Goal: Find specific page/section: Find specific page/section

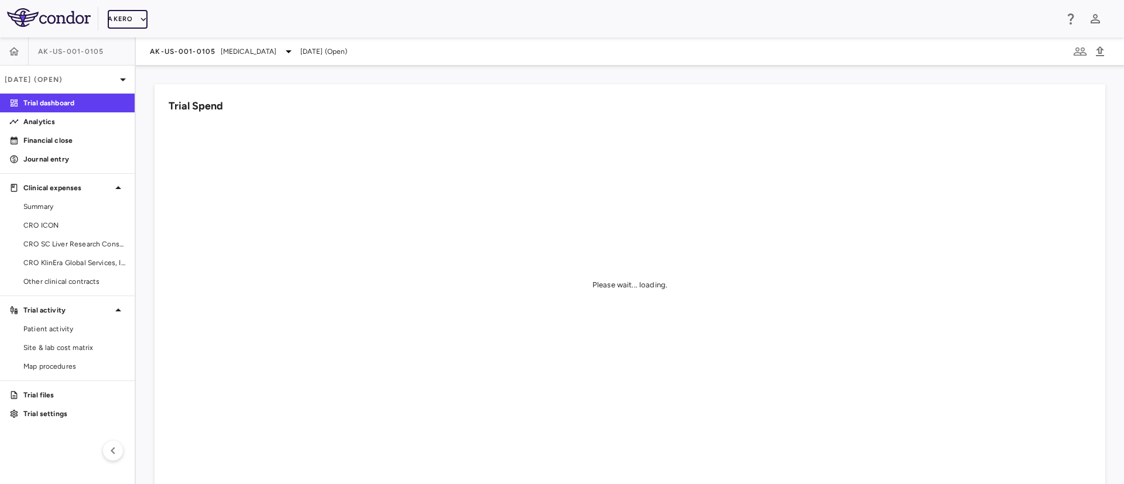
click at [133, 21] on button "Akero" at bounding box center [127, 19] width 39 height 19
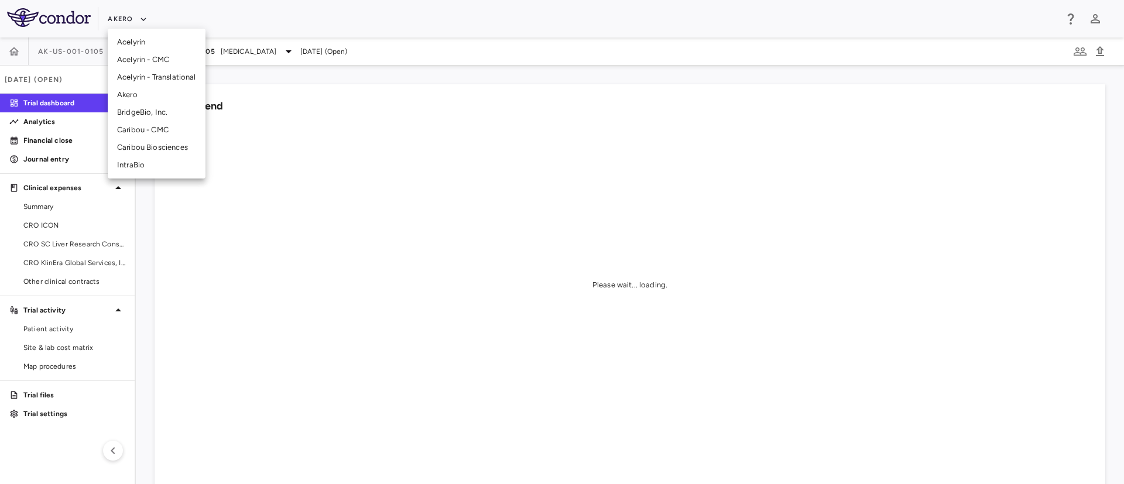
click at [149, 144] on li "Caribou Biosciences" at bounding box center [157, 148] width 98 height 18
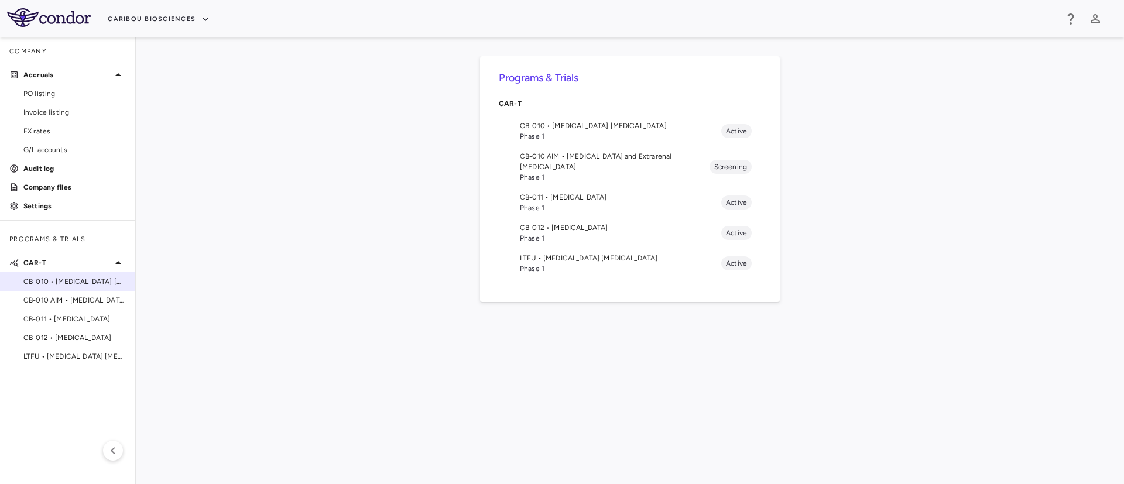
click at [82, 282] on span "CB-010 • [MEDICAL_DATA] [MEDICAL_DATA]" at bounding box center [74, 281] width 102 height 11
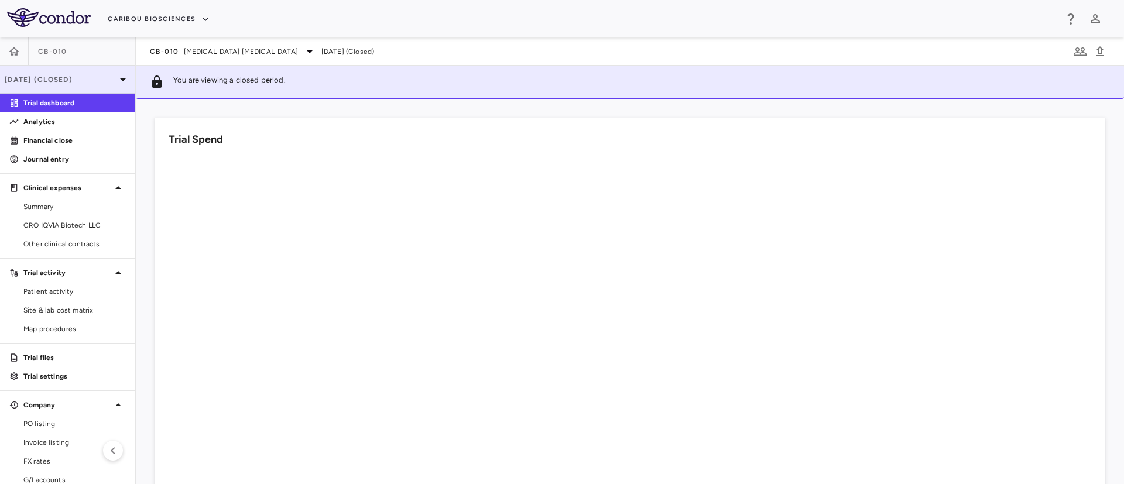
click at [92, 77] on p "[DATE] (Closed)" at bounding box center [60, 79] width 111 height 11
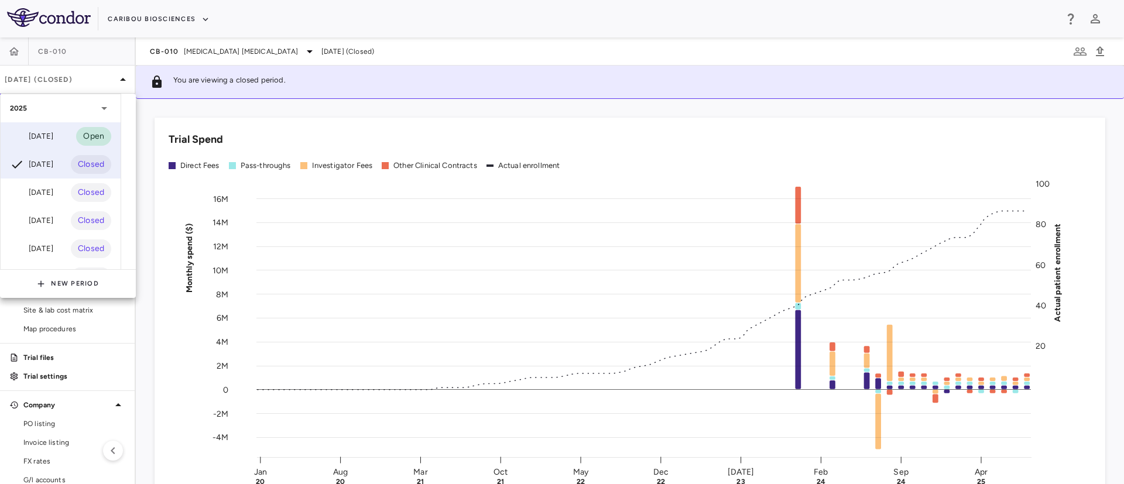
click at [51, 136] on div "[DATE]" at bounding box center [31, 136] width 43 height 14
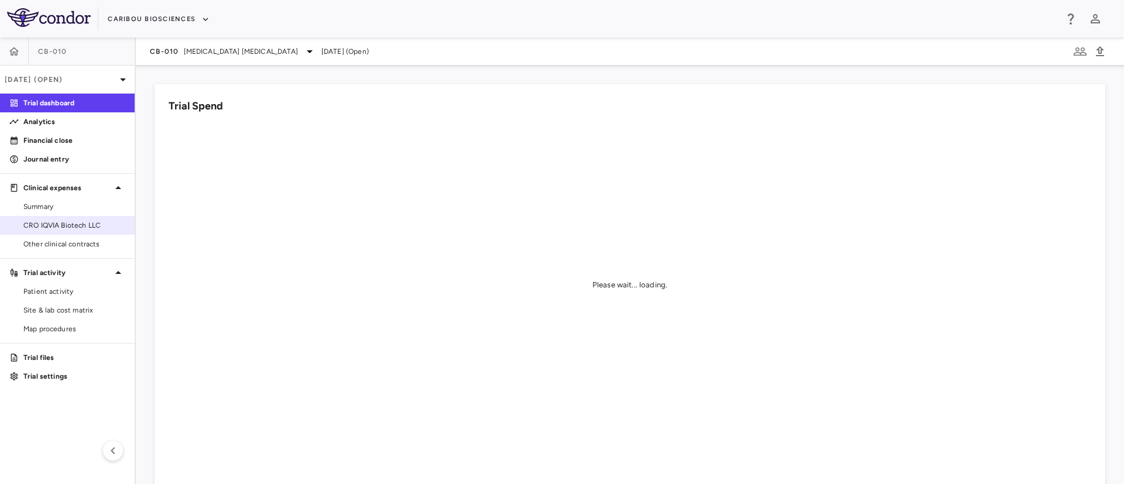
click at [59, 223] on span "CRO IQVIA Biotech LLC" at bounding box center [74, 225] width 102 height 11
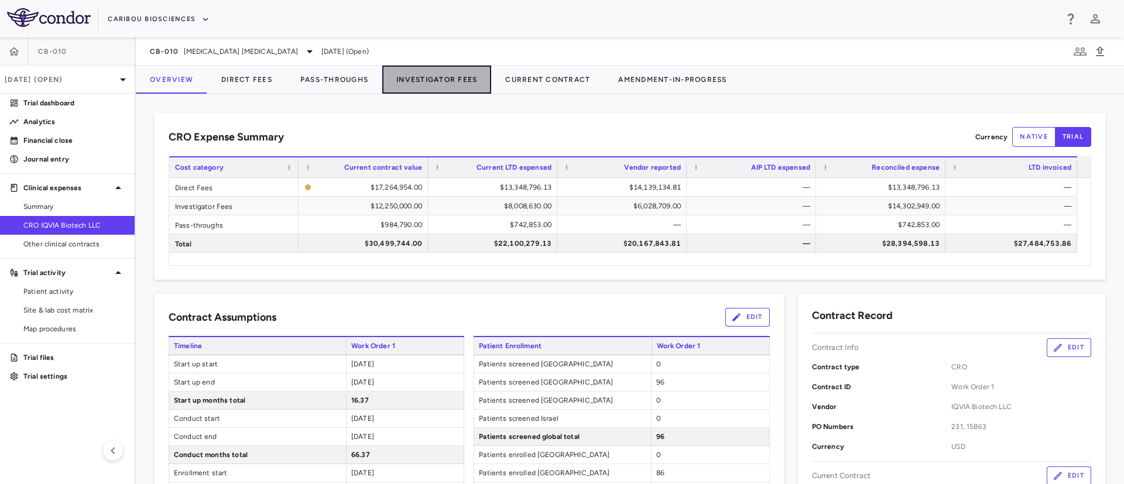
click at [430, 76] on button "Investigator Fees" at bounding box center [436, 80] width 109 height 28
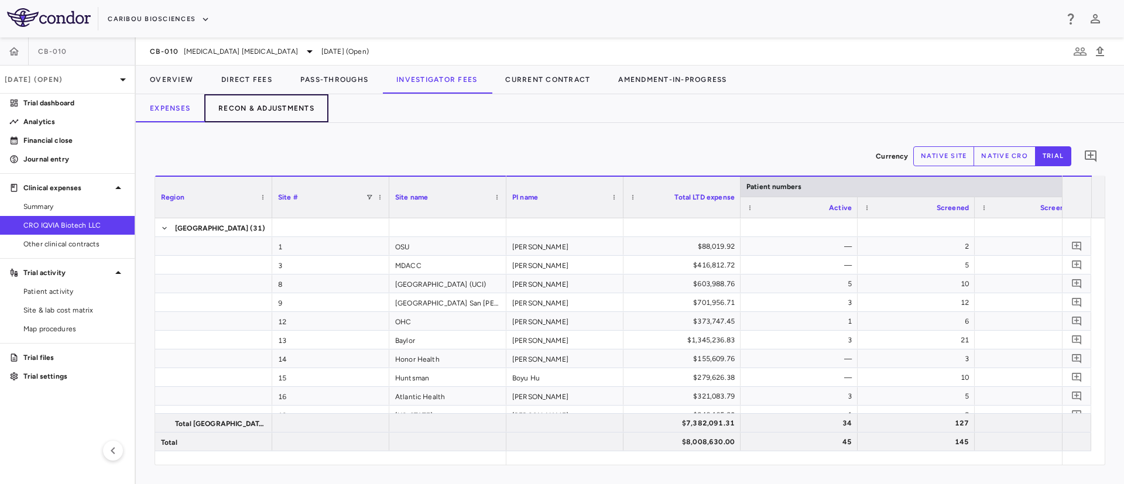
click at [290, 104] on button "Recon & Adjustments" at bounding box center [266, 108] width 124 height 28
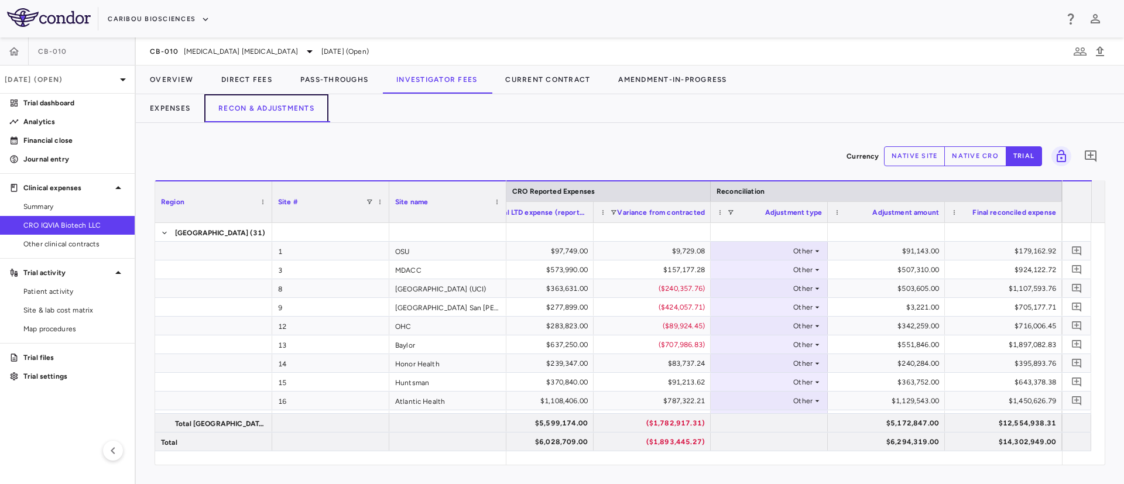
scroll to position [0, 645]
